Goal: Complete application form

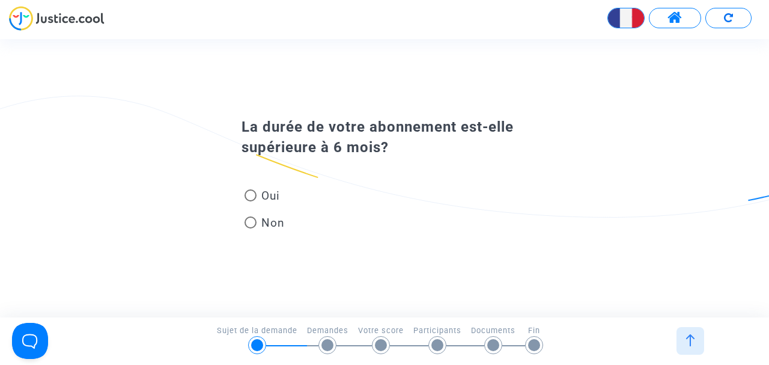
click at [258, 197] on span "Oui" at bounding box center [268, 196] width 23 height 16
click at [251, 201] on input "Oui" at bounding box center [250, 201] width 1 height 1
radio input "true"
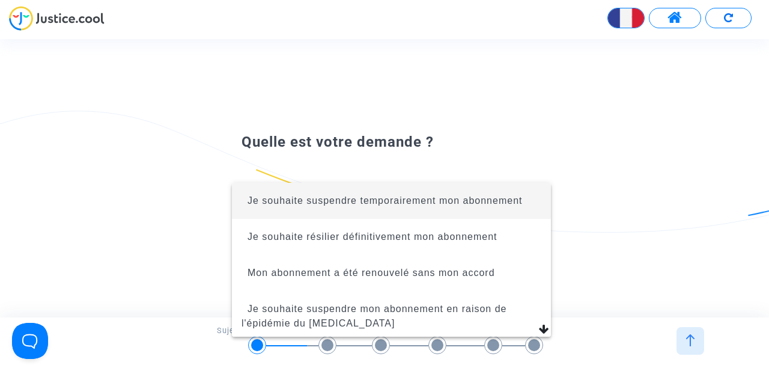
scroll to position [2, 0]
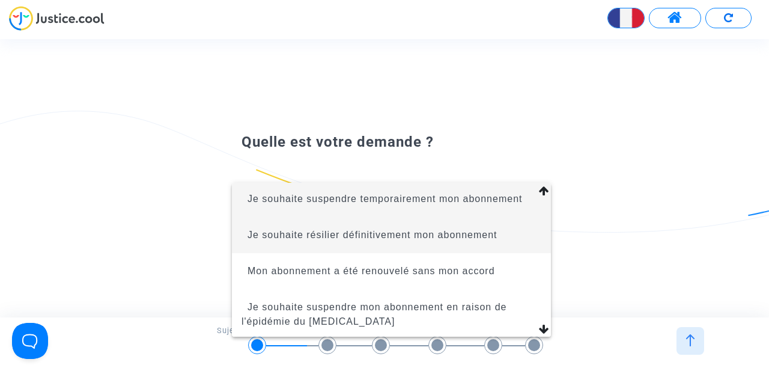
click at [273, 235] on span "Je souhaite résilier définitivement mon abonnement" at bounding box center [373, 235] width 250 height 10
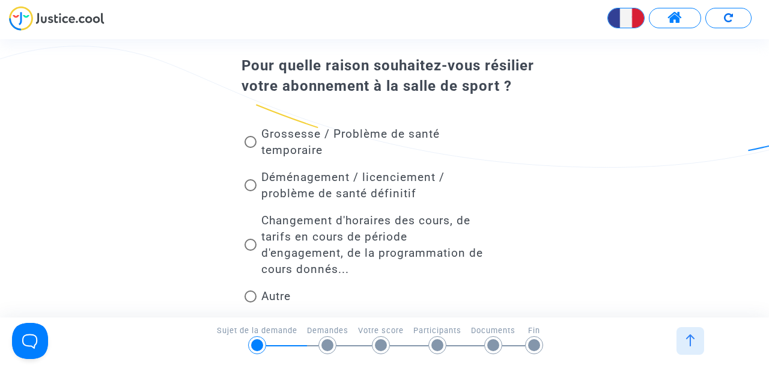
scroll to position [55, 0]
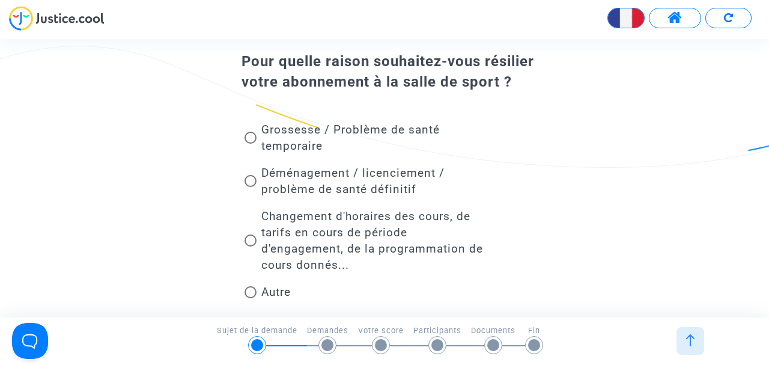
click at [252, 185] on span at bounding box center [251, 181] width 12 height 12
click at [251, 187] on input "Déménagement / licenciement / problème de santé définitif" at bounding box center [250, 187] width 1 height 1
radio input "true"
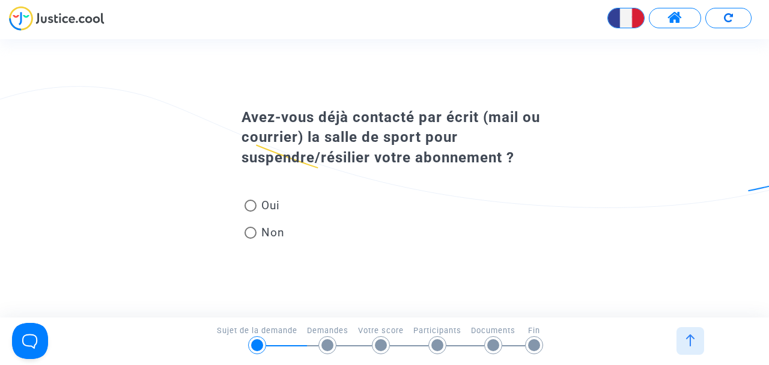
click at [251, 231] on span at bounding box center [251, 233] width 12 height 12
click at [251, 239] on input "Non" at bounding box center [250, 239] width 1 height 1
radio input "true"
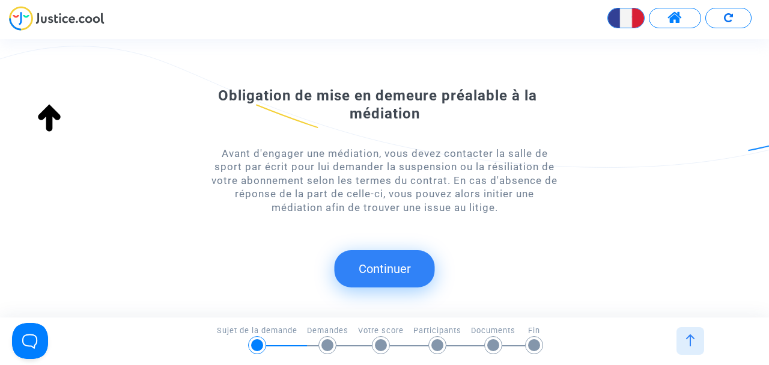
scroll to position [64, 0]
